Goal: Use online tool/utility: Use online tool/utility

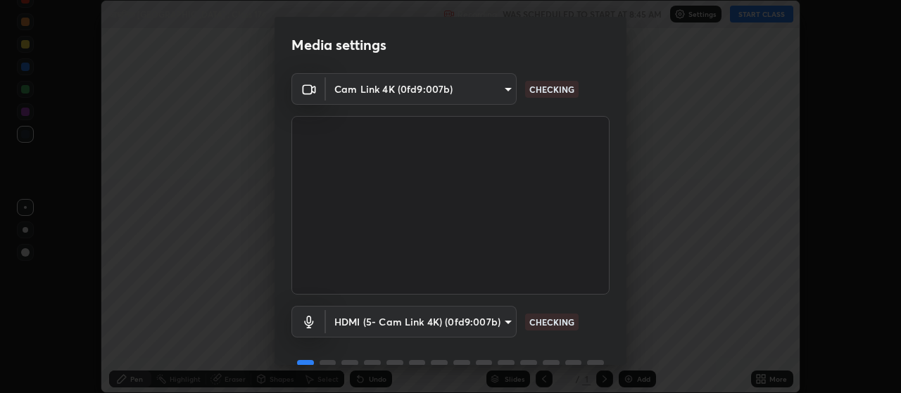
scroll to position [68, 0]
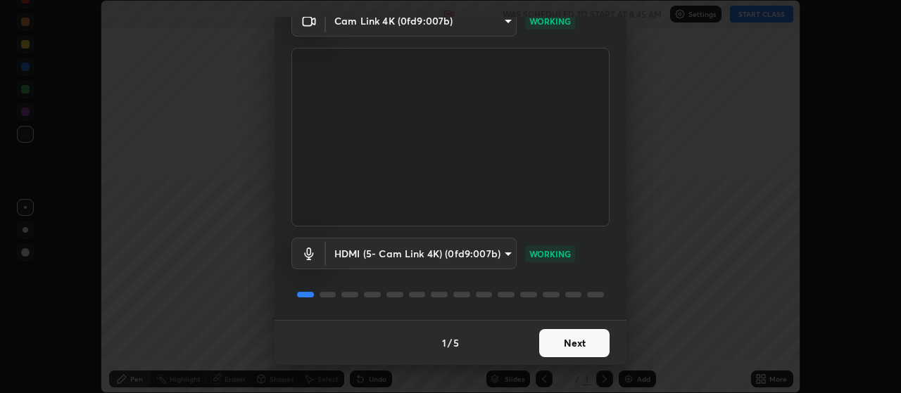
click at [581, 343] on button "Next" at bounding box center [574, 343] width 70 height 28
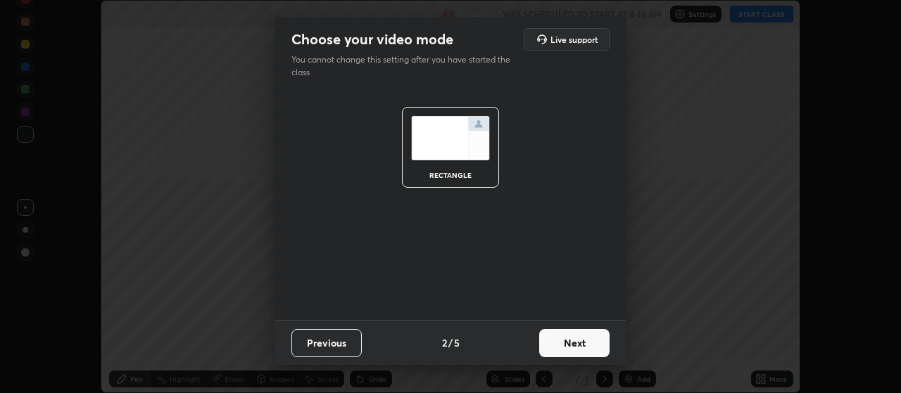
click at [576, 338] on button "Next" at bounding box center [574, 343] width 70 height 28
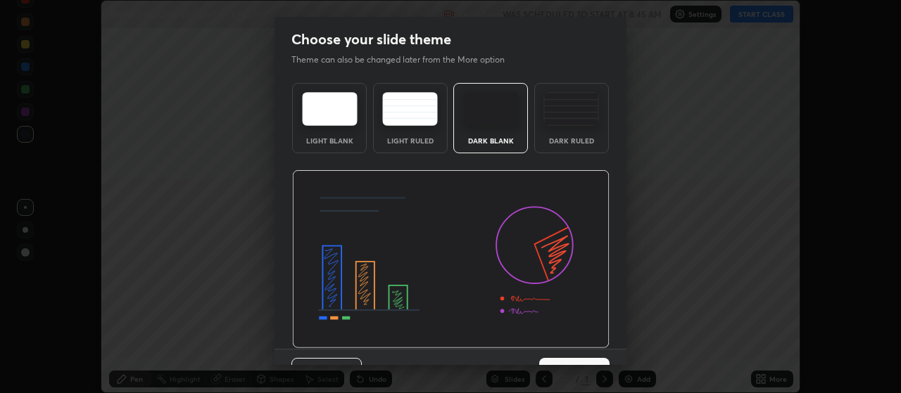
scroll to position [29, 0]
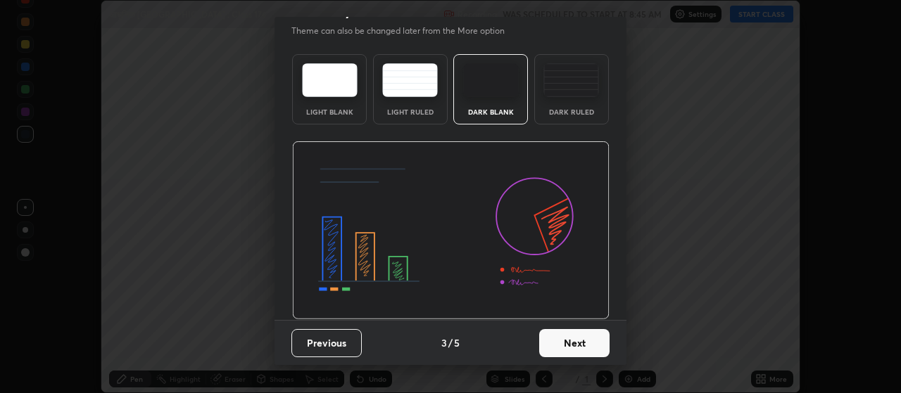
click at [574, 341] on button "Next" at bounding box center [574, 343] width 70 height 28
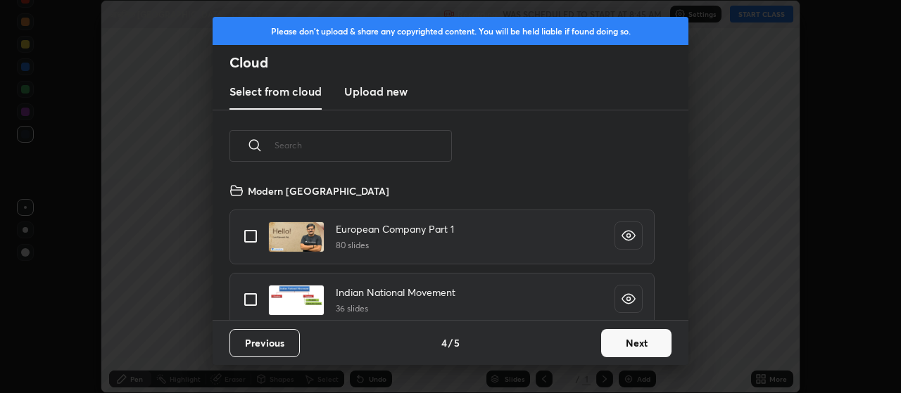
scroll to position [138, 452]
click at [628, 338] on button "Next" at bounding box center [636, 343] width 70 height 28
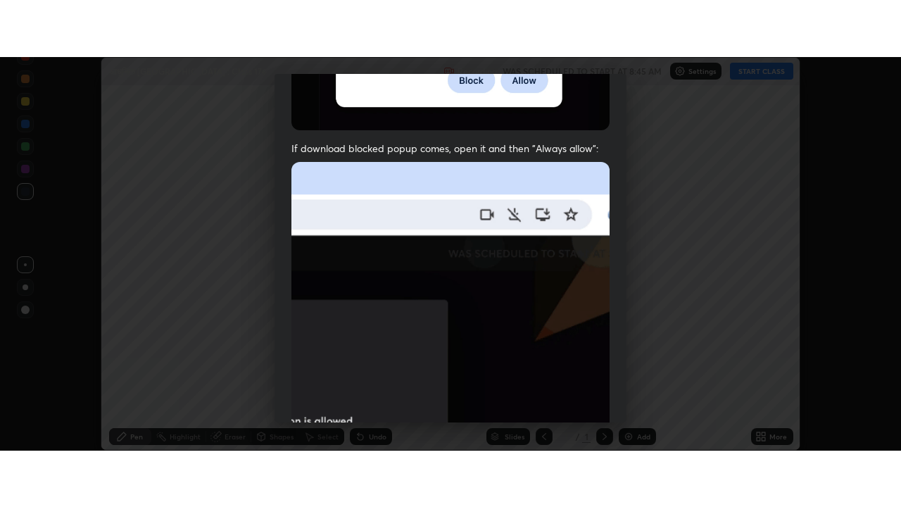
scroll to position [355, 0]
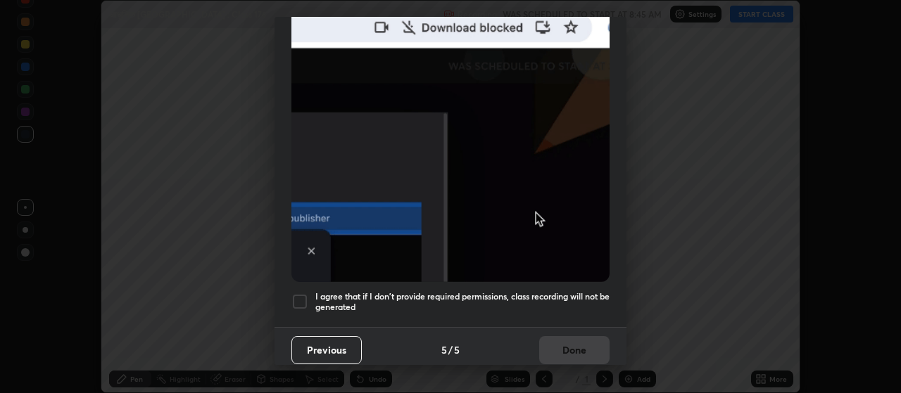
click at [302, 298] on div at bounding box center [299, 302] width 17 height 17
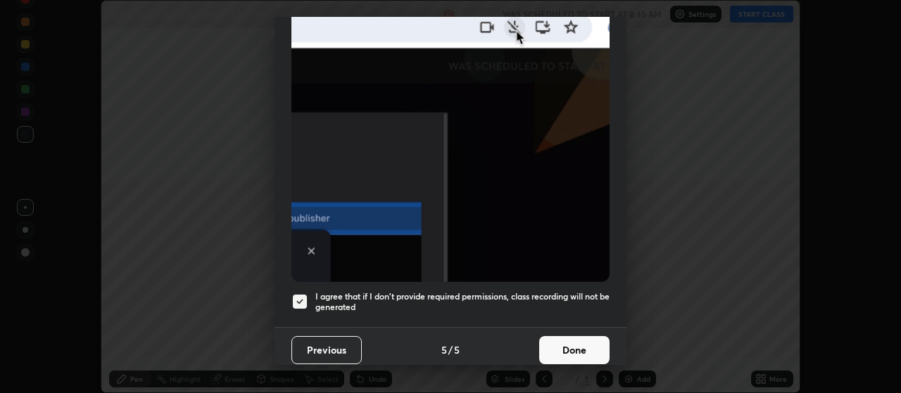
click at [564, 349] on button "Done" at bounding box center [574, 350] width 70 height 28
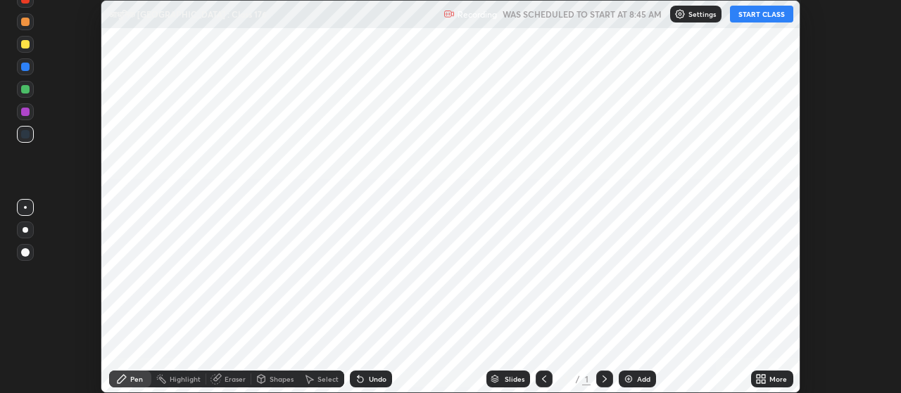
click at [764, 377] on icon at bounding box center [764, 377] width 4 height 4
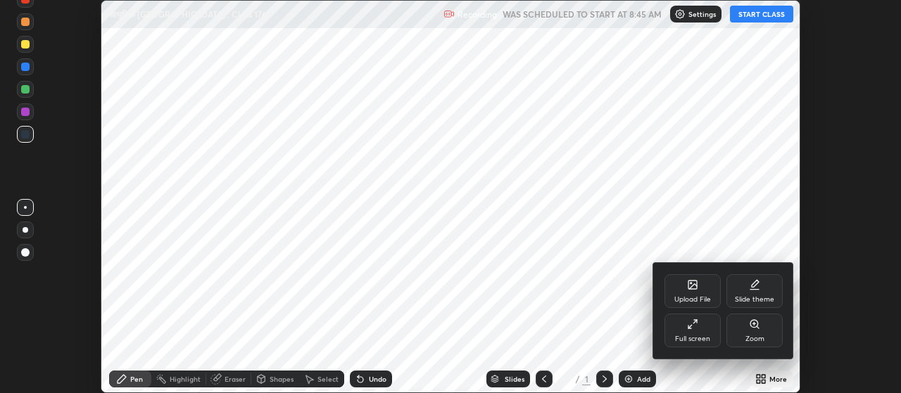
click at [693, 334] on div "Full screen" at bounding box center [692, 331] width 56 height 34
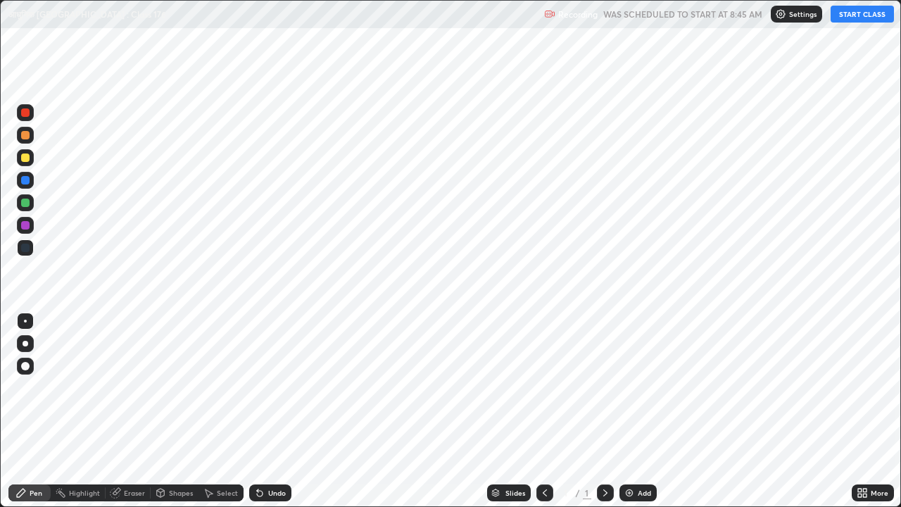
scroll to position [507, 901]
click at [636, 393] on div "Add" at bounding box center [637, 492] width 37 height 17
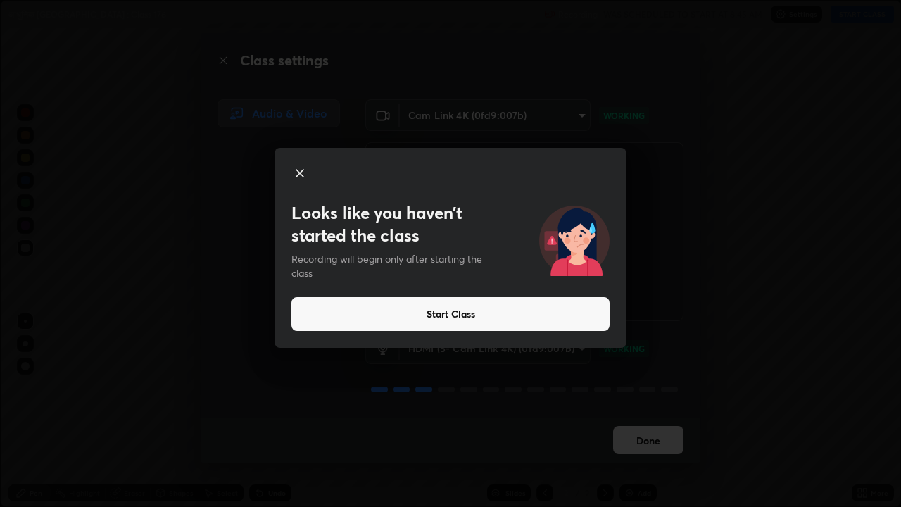
click at [423, 310] on button "Start Class" at bounding box center [450, 314] width 318 height 34
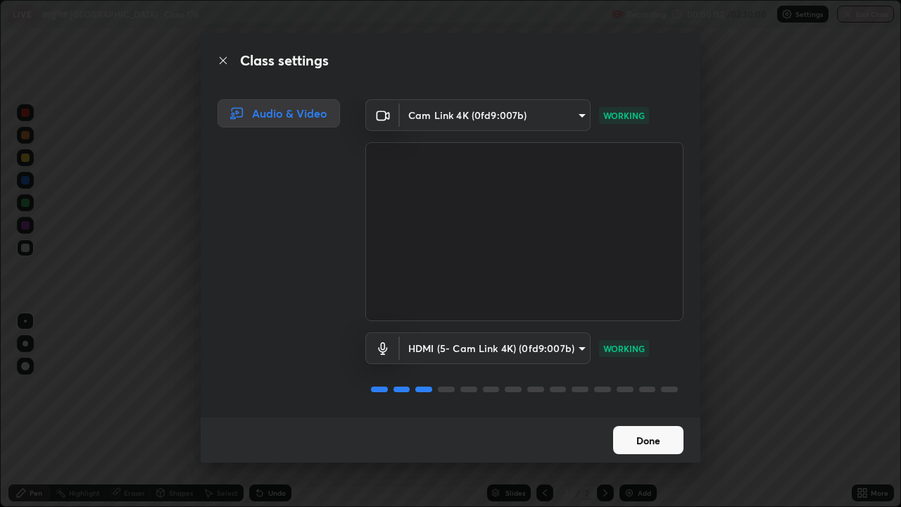
click at [637, 393] on button "Done" at bounding box center [648, 440] width 70 height 28
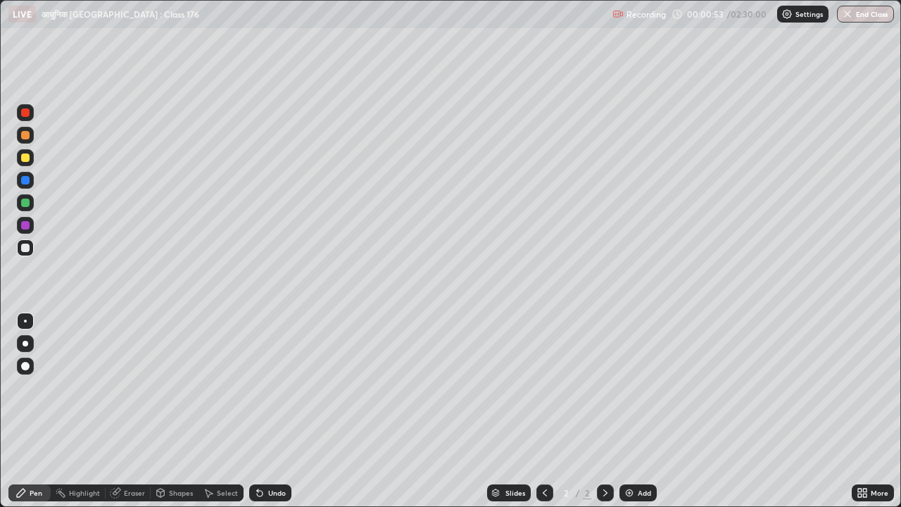
click at [41, 393] on div "Pen" at bounding box center [36, 492] width 13 height 7
click at [26, 158] on div at bounding box center [25, 157] width 8 height 8
click at [26, 343] on div at bounding box center [26, 344] width 6 height 6
click at [639, 393] on div "Add" at bounding box center [644, 492] width 13 height 7
click at [132, 393] on div "Eraser" at bounding box center [134, 492] width 21 height 7
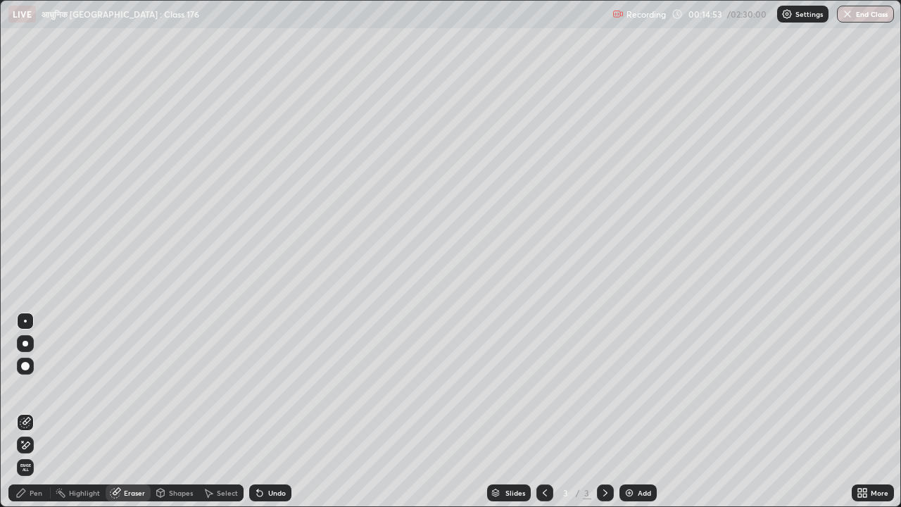
click at [37, 393] on div "Pen" at bounding box center [36, 492] width 13 height 7
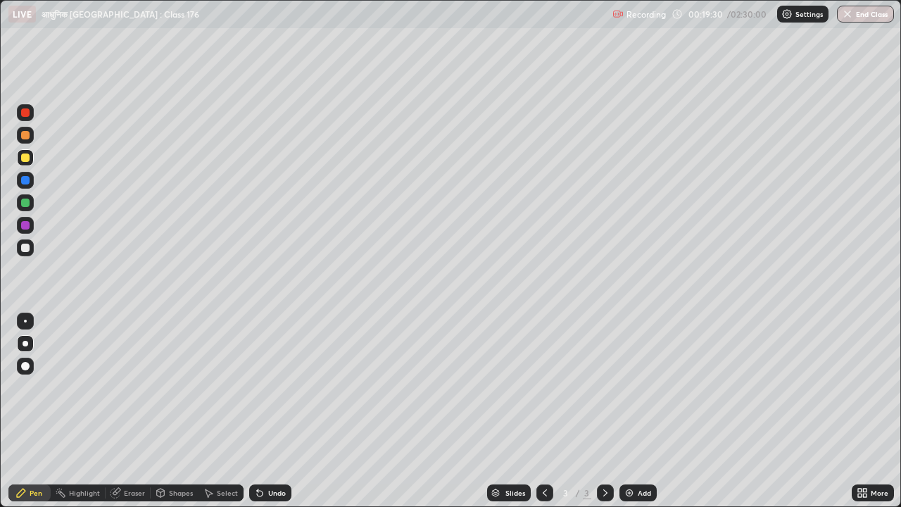
click at [642, 393] on div "Add" at bounding box center [644, 492] width 13 height 7
